Goal: Task Accomplishment & Management: Manage account settings

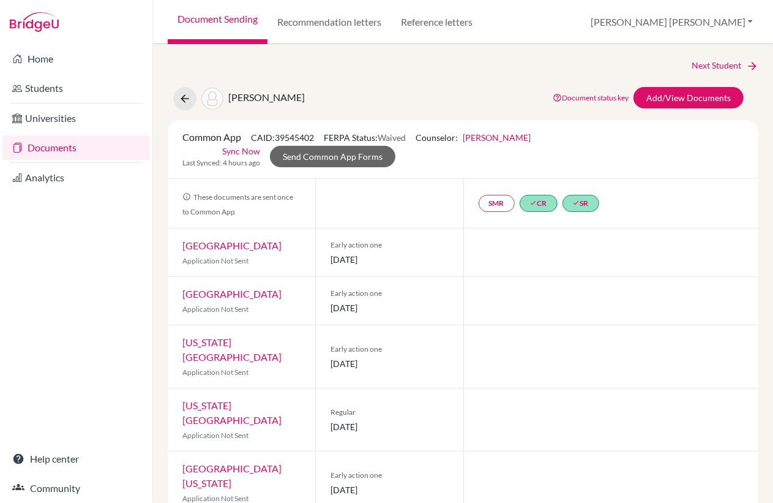
click at [226, 21] on link "Document Sending" at bounding box center [218, 22] width 100 height 44
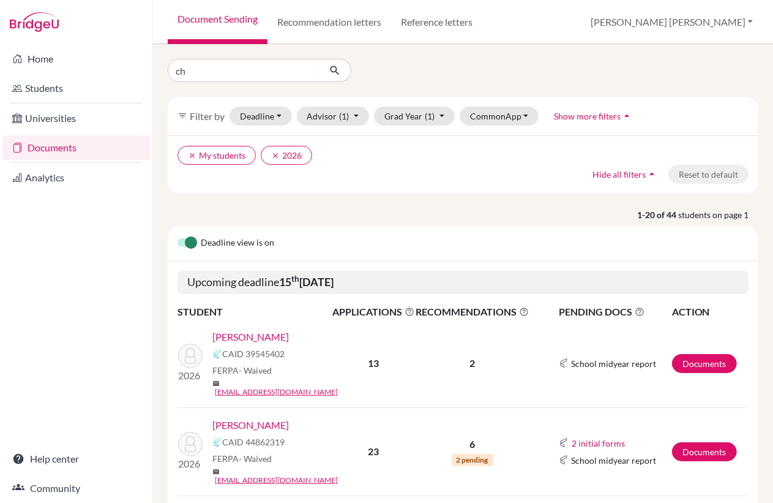
type input "christopher"
click at [337, 73] on icon "submit" at bounding box center [335, 70] width 12 height 12
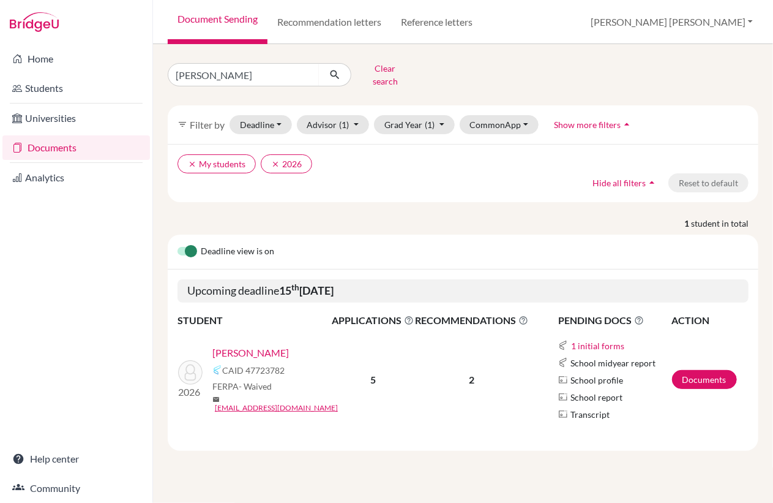
click at [266, 345] on link "Richards, Christopher Krishna" at bounding box center [250, 352] width 77 height 15
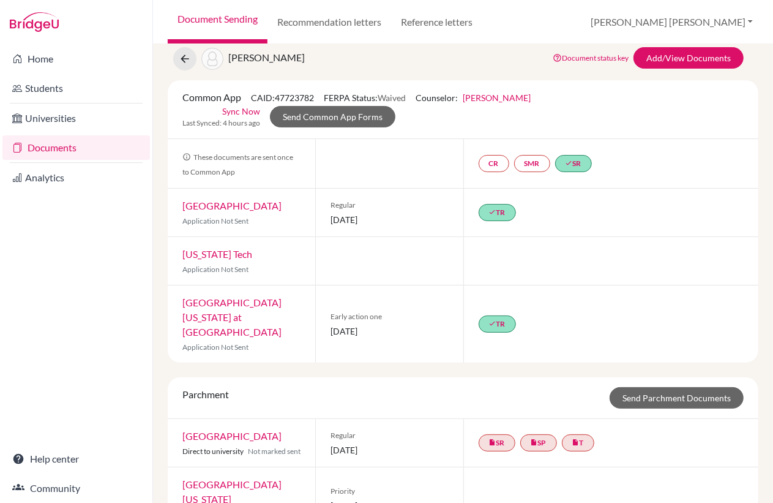
scroll to position [36, 0]
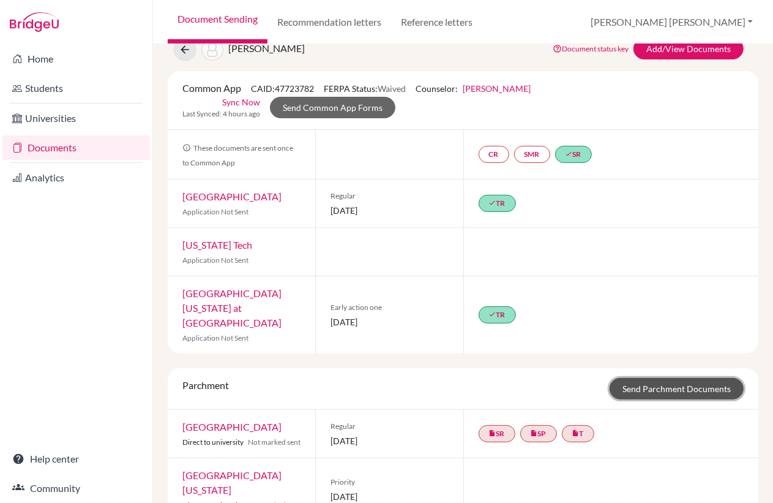
click at [665, 378] on link "Send Parchment Documents" at bounding box center [677, 388] width 134 height 21
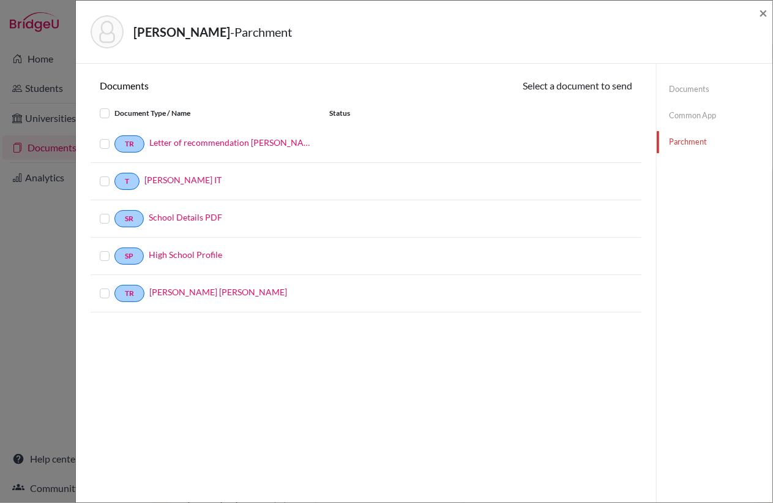
click at [114, 137] on label at bounding box center [114, 137] width 0 height 0
click at [0, 0] on input "checkbox" at bounding box center [0, 0] width 0 height 0
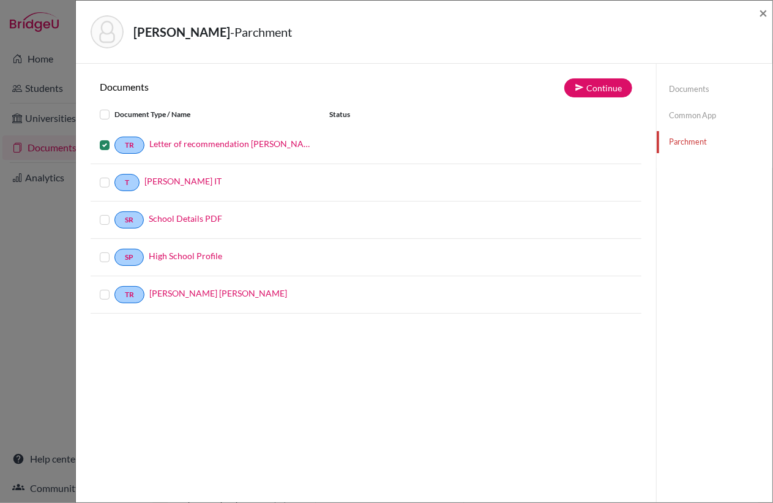
drag, startPoint x: 105, startPoint y: 181, endPoint x: 106, endPoint y: 192, distance: 10.5
click at [114, 175] on label at bounding box center [114, 175] width 0 height 0
click at [0, 0] on input "checkbox" at bounding box center [0, 0] width 0 height 0
click at [114, 212] on label at bounding box center [114, 212] width 0 height 0
click at [0, 0] on input "checkbox" at bounding box center [0, 0] width 0 height 0
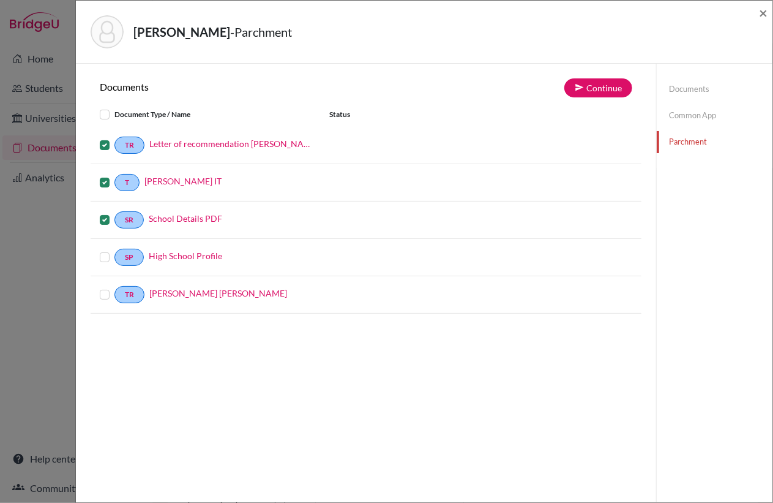
click at [114, 250] on label at bounding box center [114, 250] width 0 height 0
click at [0, 0] on input "checkbox" at bounding box center [0, 0] width 0 height 0
click at [114, 287] on label at bounding box center [114, 287] width 0 height 0
click at [0, 0] on input "checkbox" at bounding box center [0, 0] width 0 height 0
click at [595, 87] on button "Continue" at bounding box center [599, 87] width 68 height 19
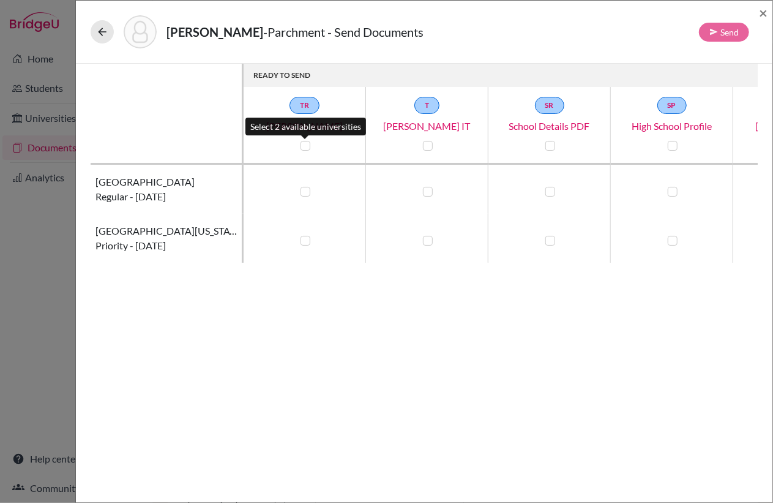
click at [308, 143] on label at bounding box center [306, 146] width 10 height 10
click at [307, 143] on input "checkbox" at bounding box center [303, 144] width 10 height 12
checkbox input "true"
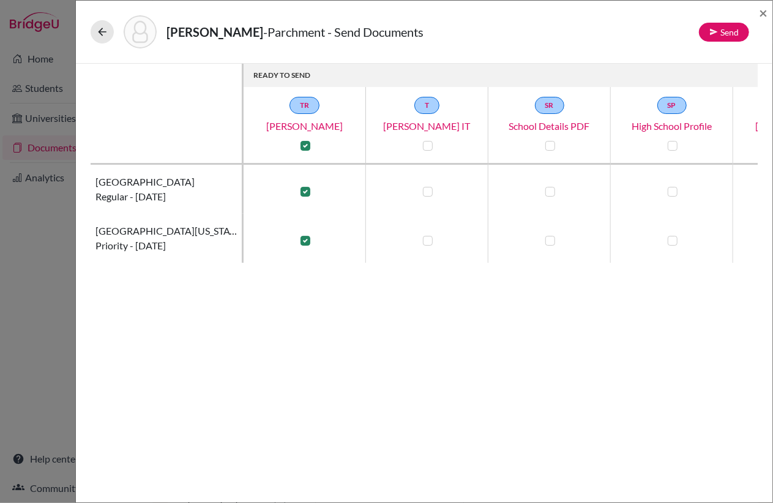
click at [434, 143] on div at bounding box center [427, 145] width 15 height 15
click at [427, 141] on label at bounding box center [428, 146] width 10 height 10
click at [427, 141] on input "checkbox" at bounding box center [425, 144] width 10 height 12
checkbox input "true"
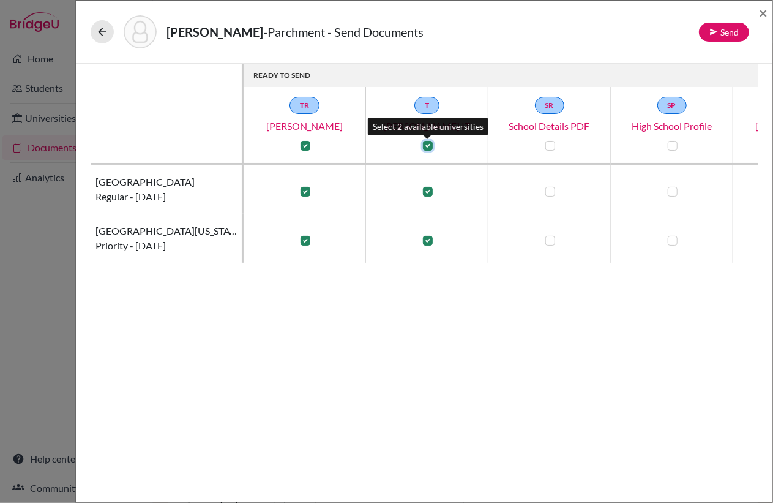
checkbox input "true"
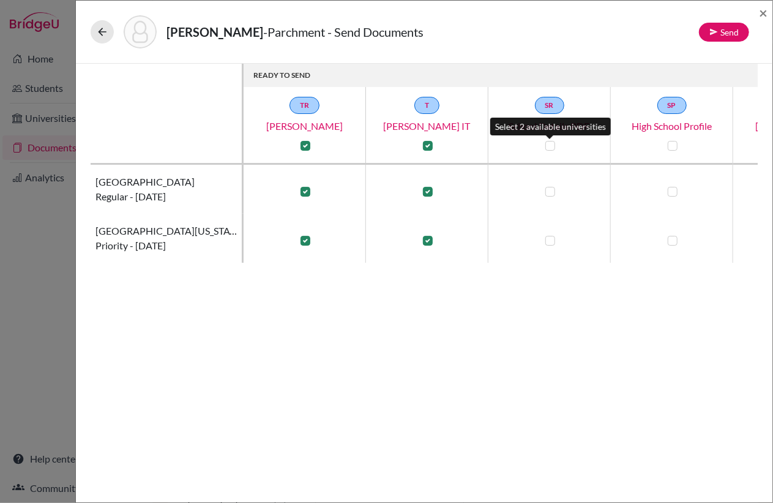
click at [554, 142] on label at bounding box center [551, 146] width 10 height 10
click at [552, 142] on input "checkbox" at bounding box center [547, 144] width 10 height 12
checkbox input "true"
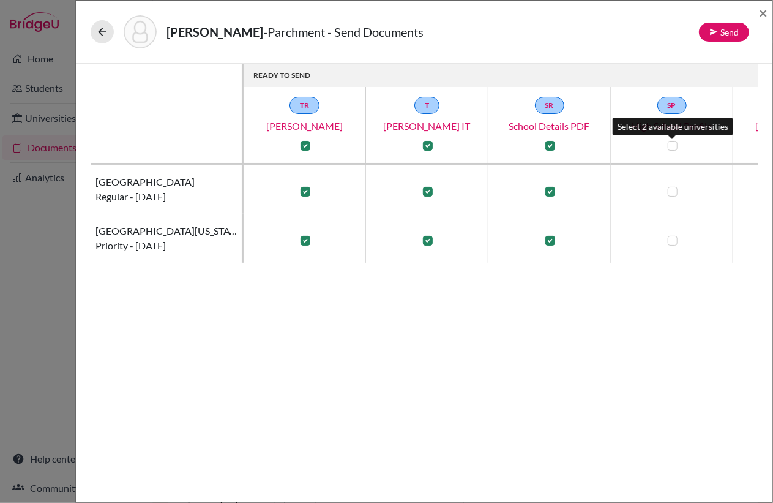
click at [673, 142] on label at bounding box center [673, 146] width 10 height 10
click at [673, 142] on input "checkbox" at bounding box center [670, 144] width 10 height 12
checkbox input "true"
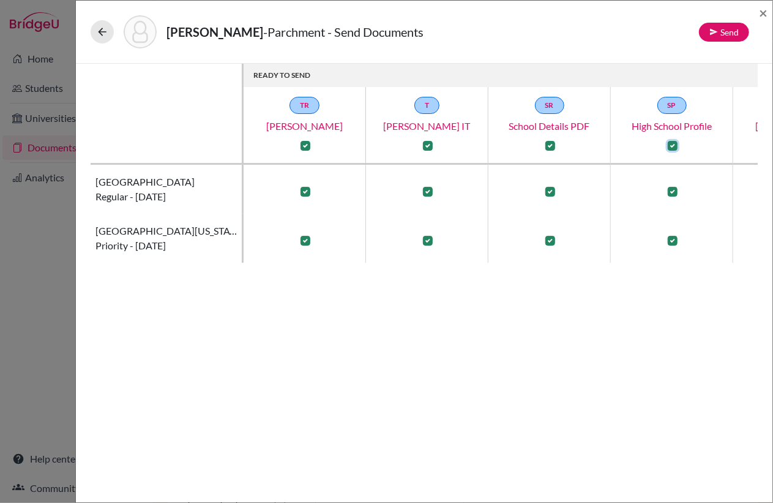
scroll to position [0, 97]
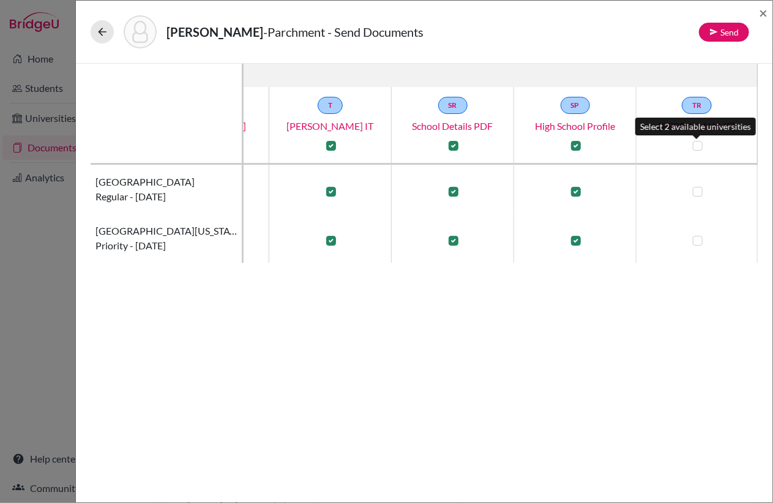
click at [699, 143] on label at bounding box center [698, 146] width 10 height 10
click at [699, 143] on input "checkbox" at bounding box center [695, 144] width 10 height 12
checkbox input "true"
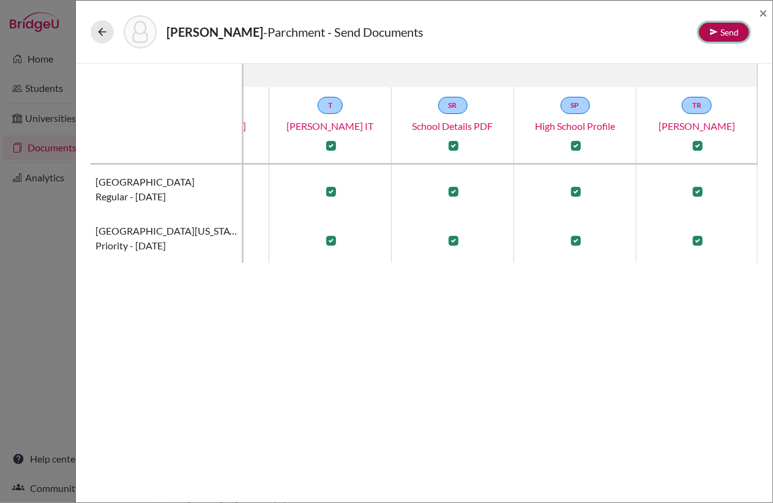
click at [730, 29] on button "Send" at bounding box center [724, 32] width 50 height 19
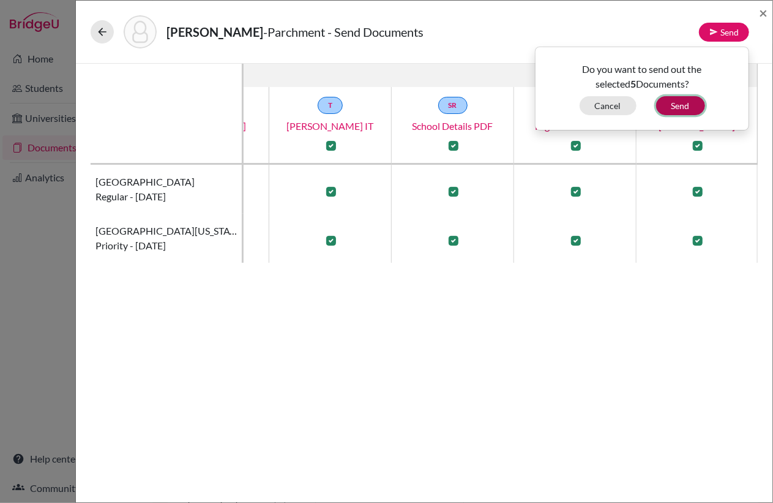
click at [685, 104] on button "Send" at bounding box center [680, 105] width 49 height 19
checkbox input "false"
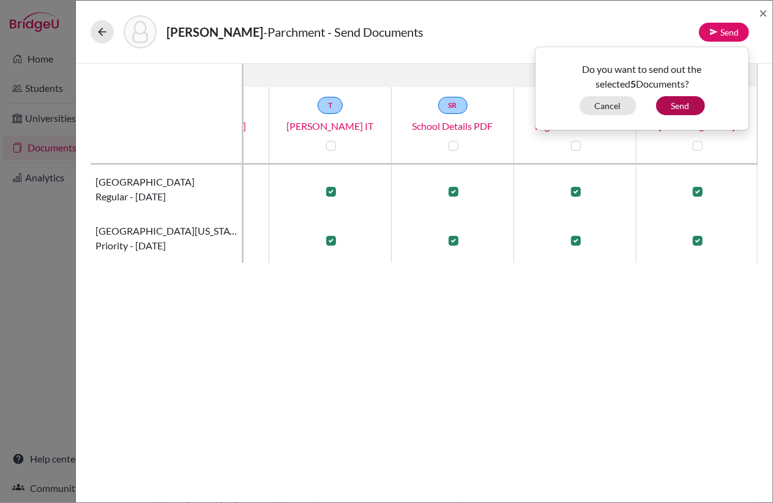
checkbox input "false"
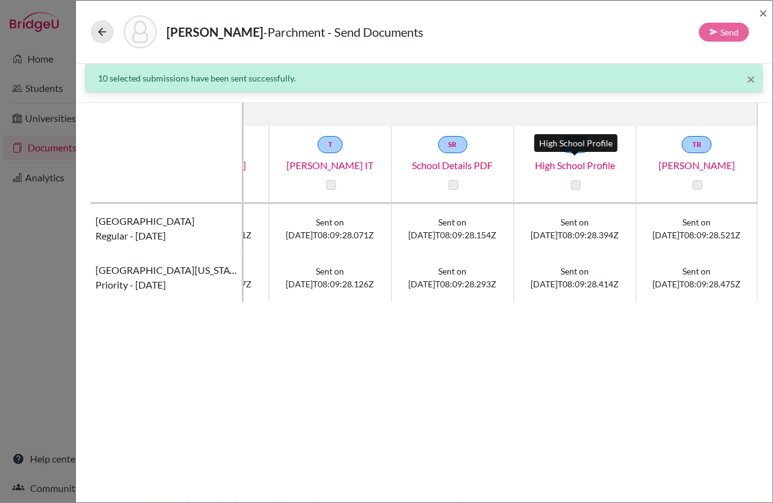
scroll to position [0, 0]
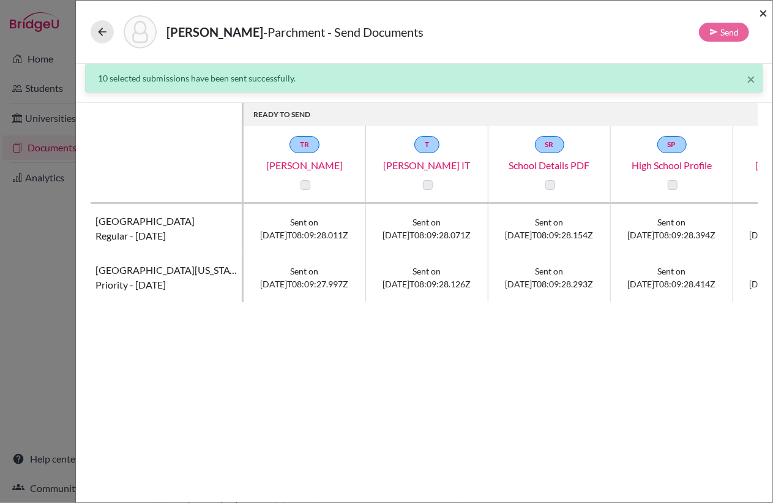
click at [764, 13] on span "×" at bounding box center [763, 13] width 9 height 18
